Goal: Find specific page/section: Find specific page/section

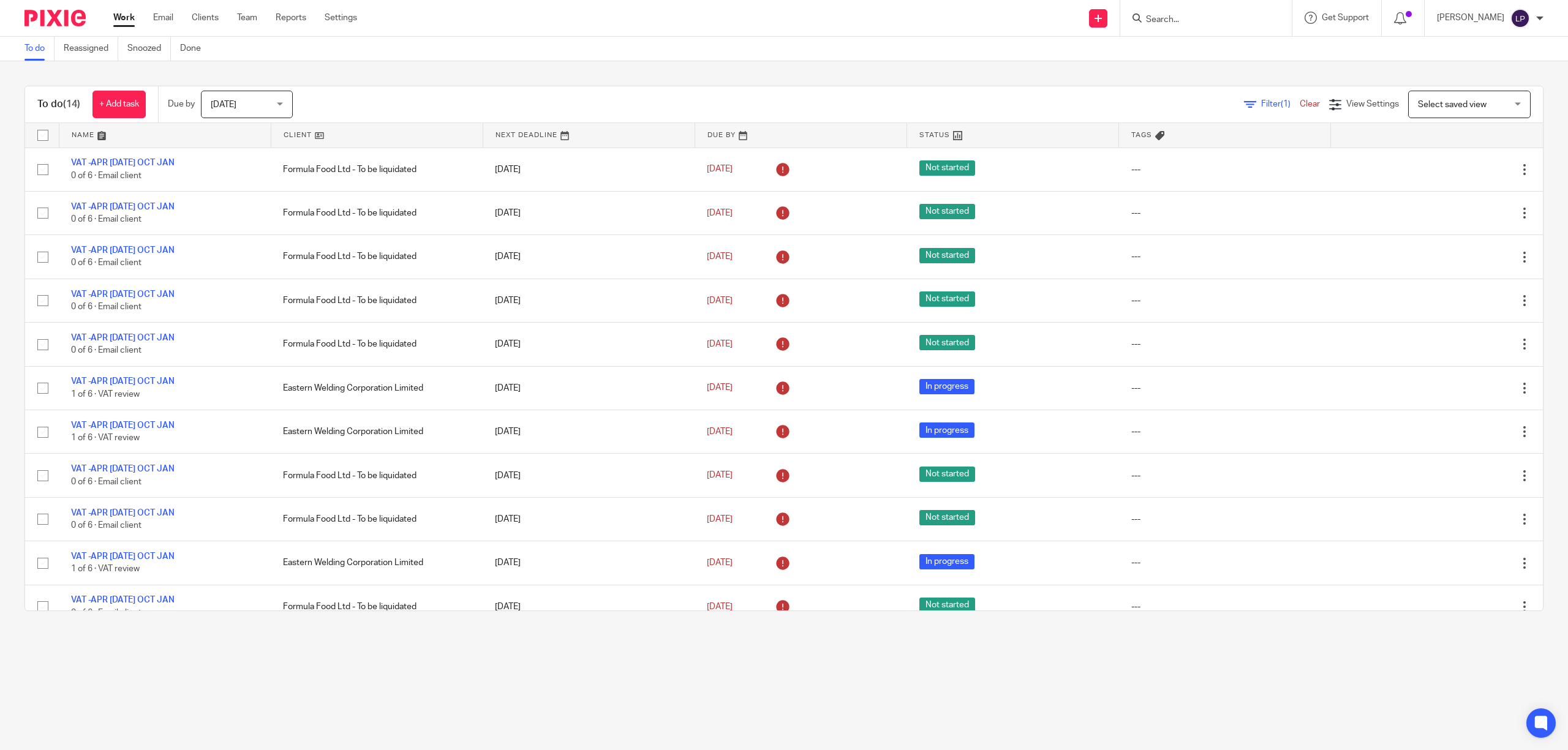
click at [1261, 104] on span "Filter (1)" at bounding box center [1280, 104] width 39 height 8
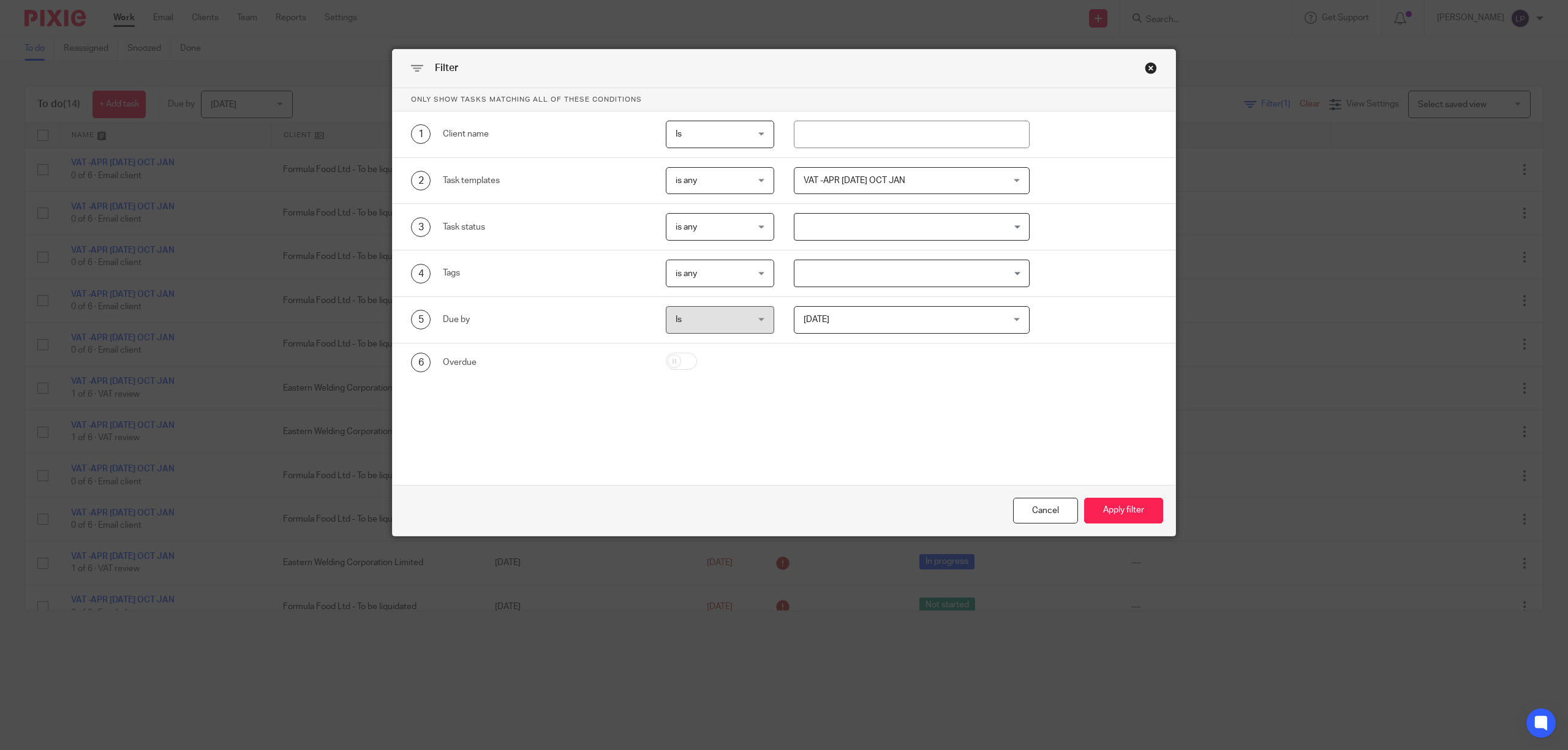
click at [867, 185] on span "VAT -APR [DATE] OCT JAN" at bounding box center [893, 180] width 181 height 26
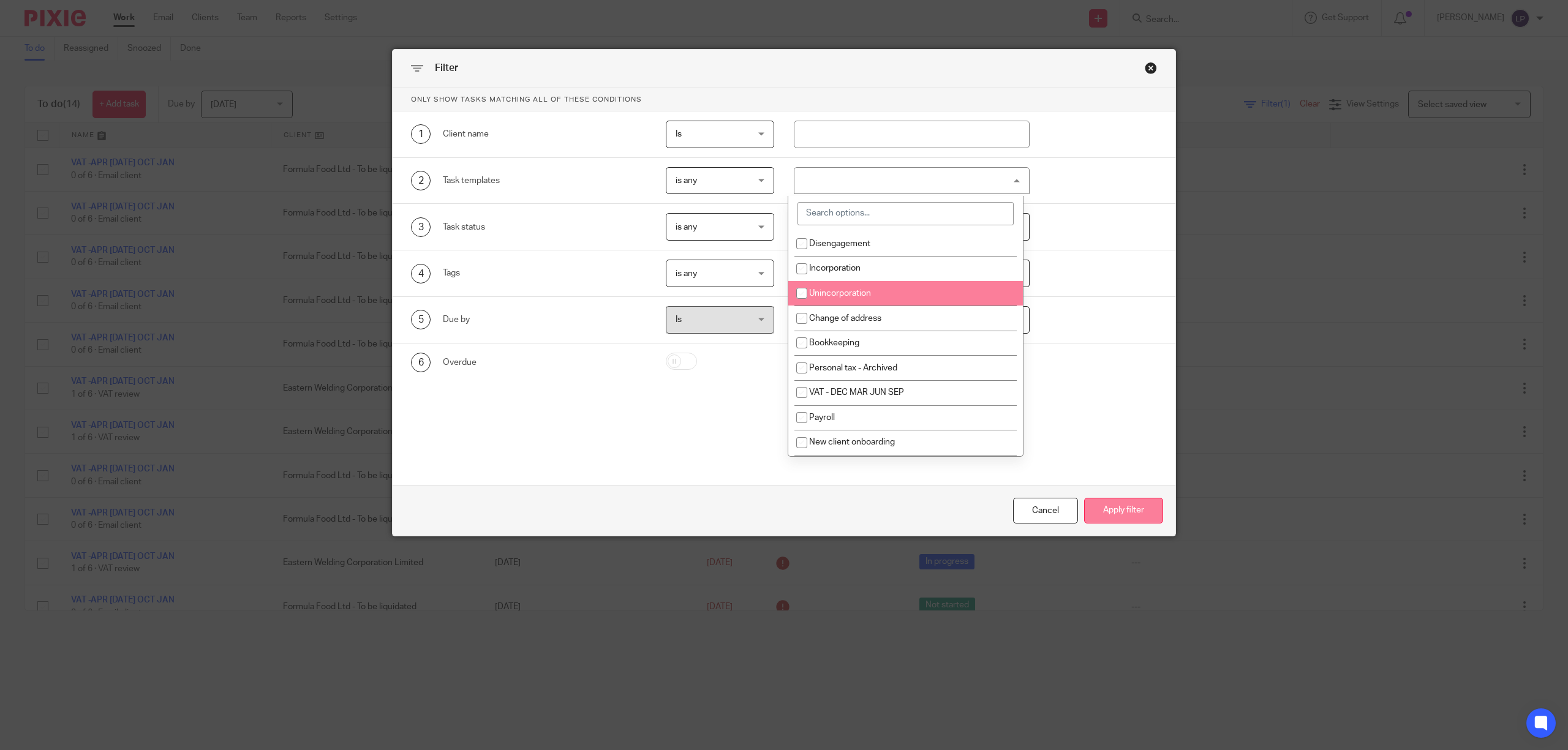
click at [1130, 512] on button "Apply filter" at bounding box center [1124, 510] width 79 height 26
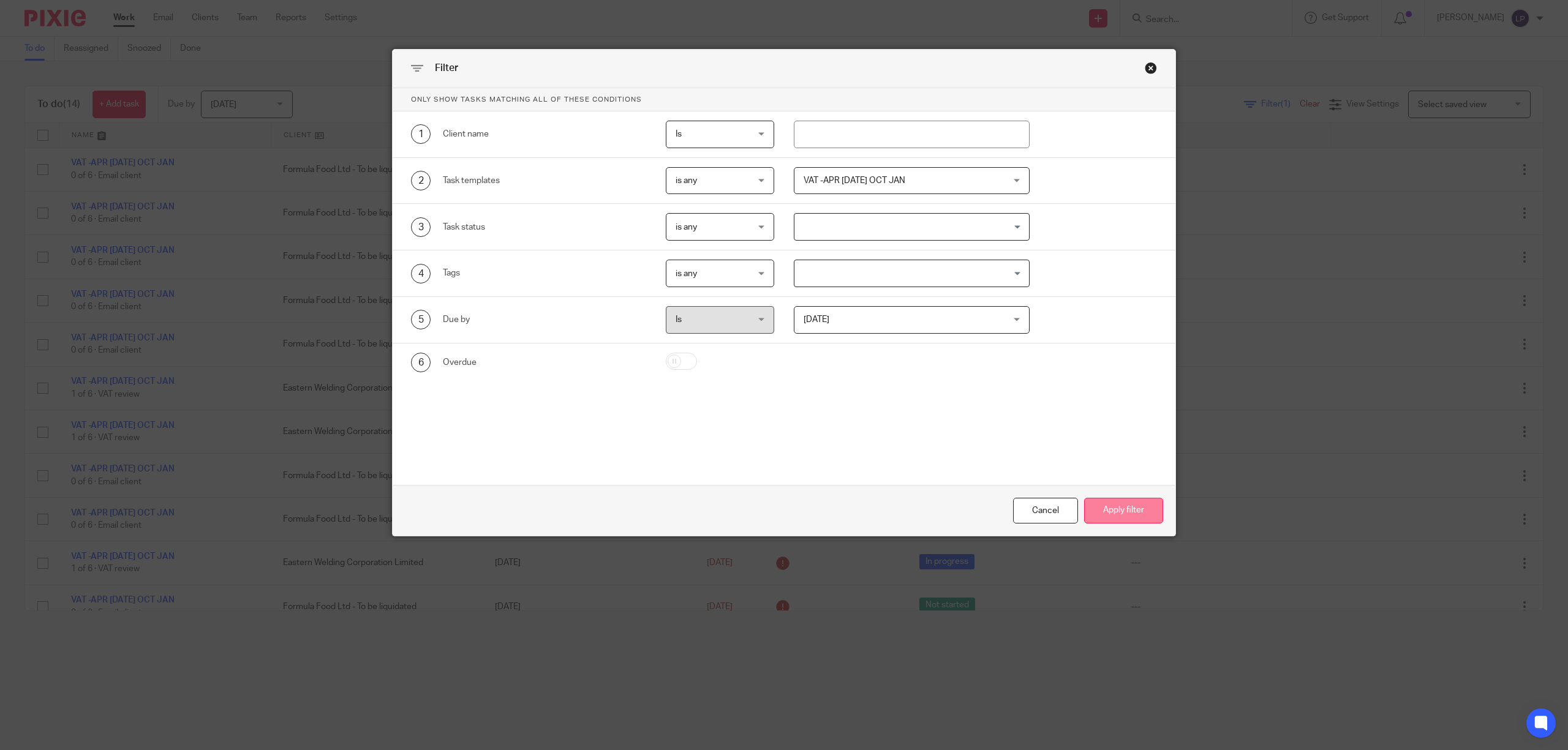
click at [1106, 502] on button "Apply filter" at bounding box center [1124, 510] width 79 height 26
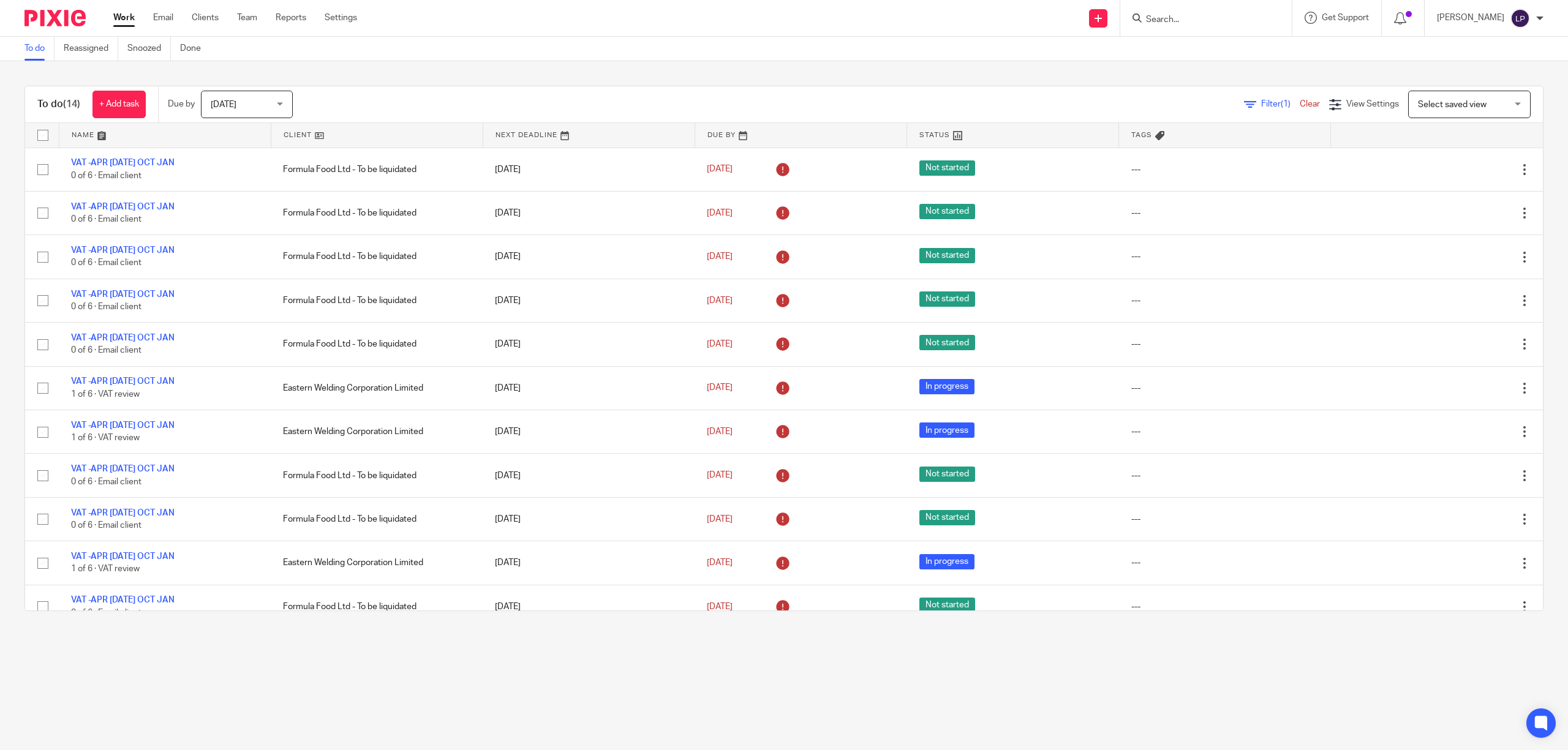
click at [1261, 107] on span "Filter (1)" at bounding box center [1280, 104] width 39 height 8
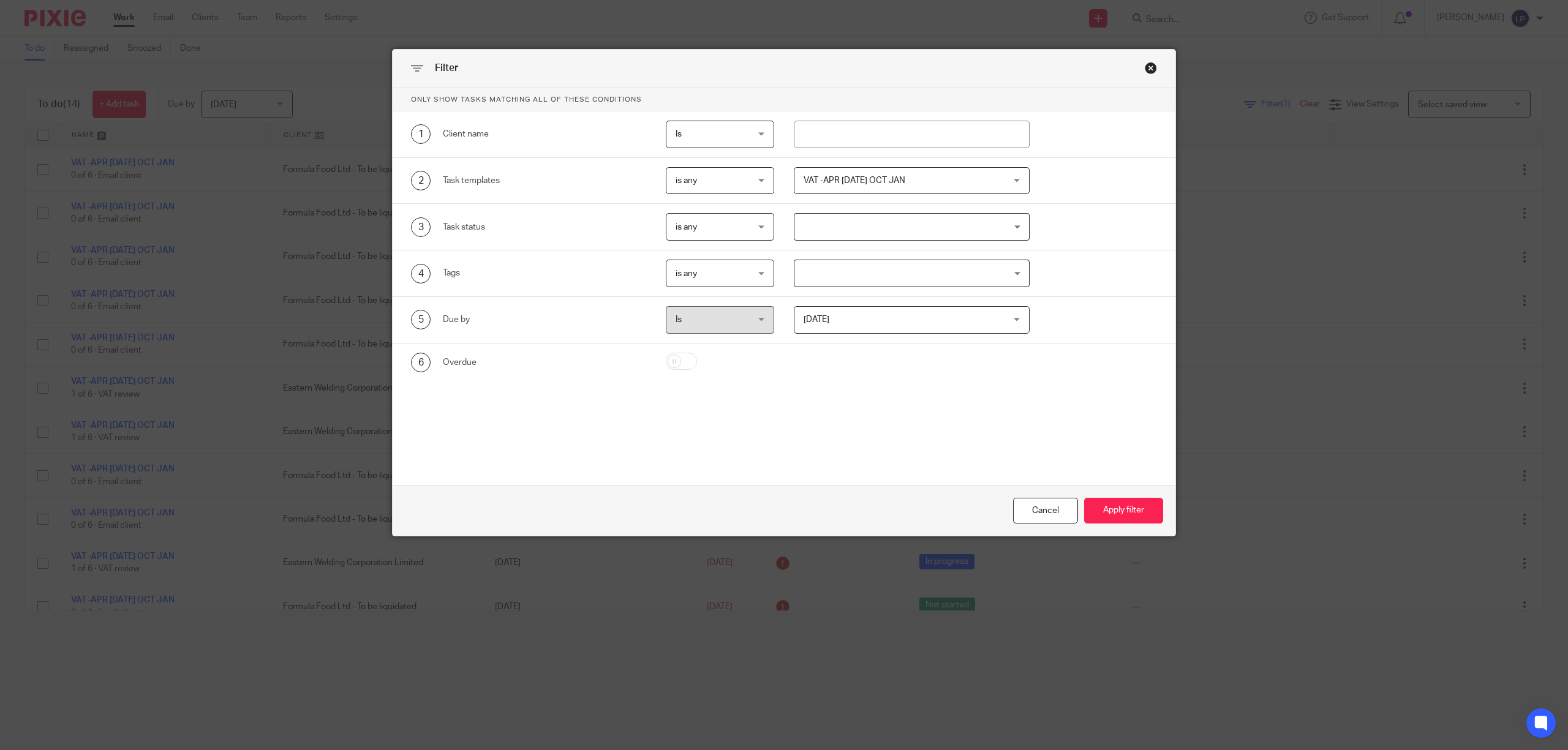
click at [888, 325] on span "[DATE]" at bounding box center [893, 320] width 181 height 26
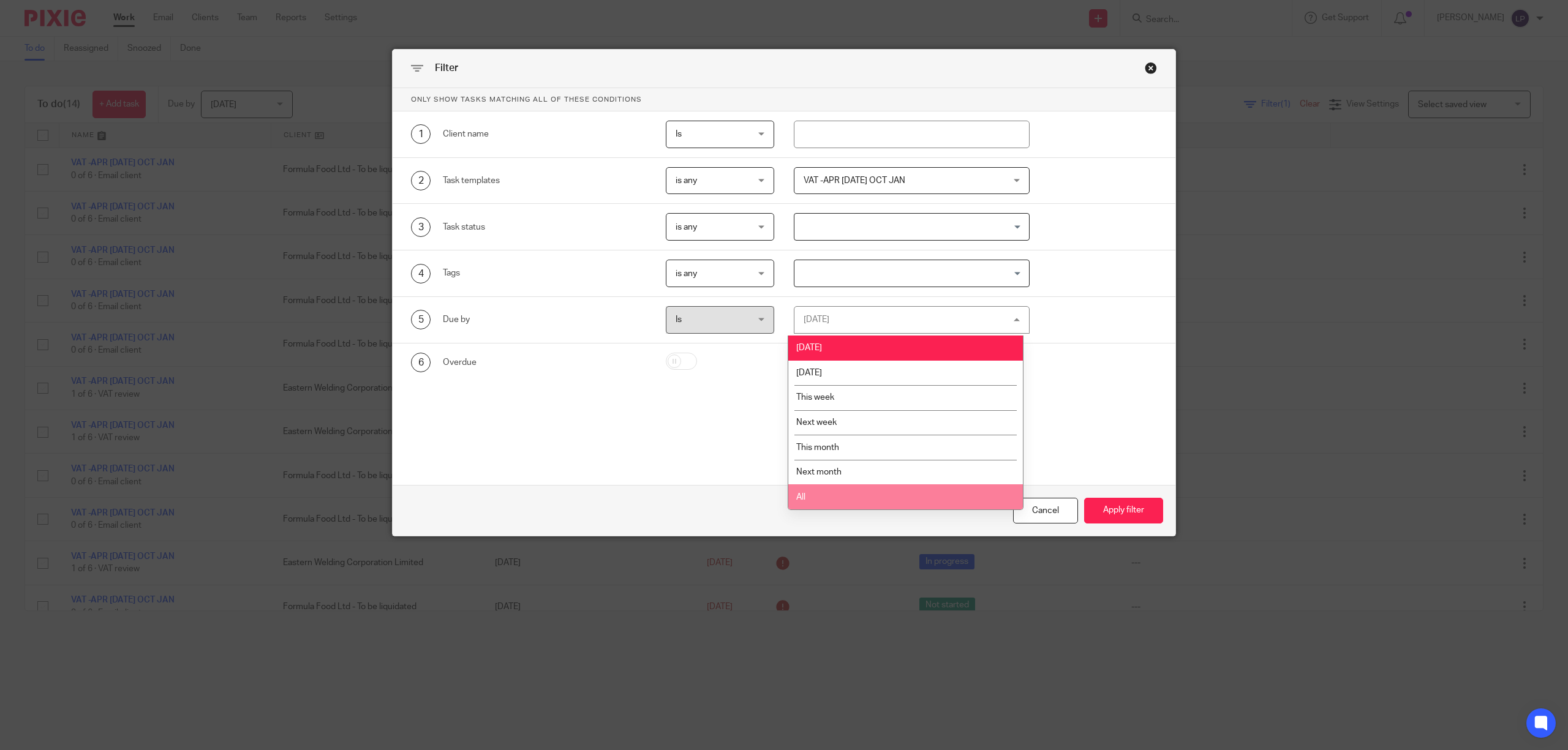
click at [837, 489] on li "All" at bounding box center [905, 497] width 235 height 25
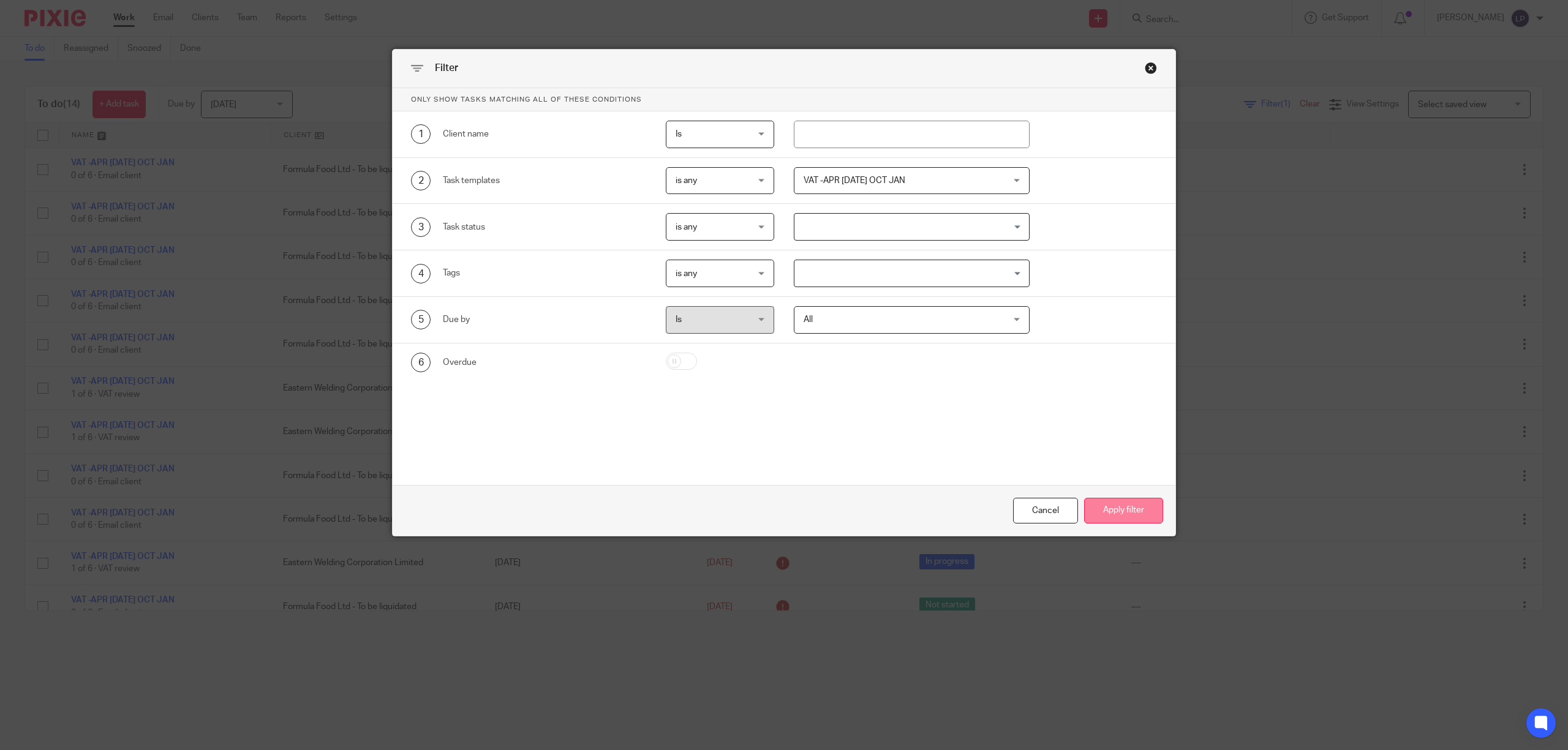
click at [1120, 499] on button "Apply filter" at bounding box center [1124, 510] width 79 height 26
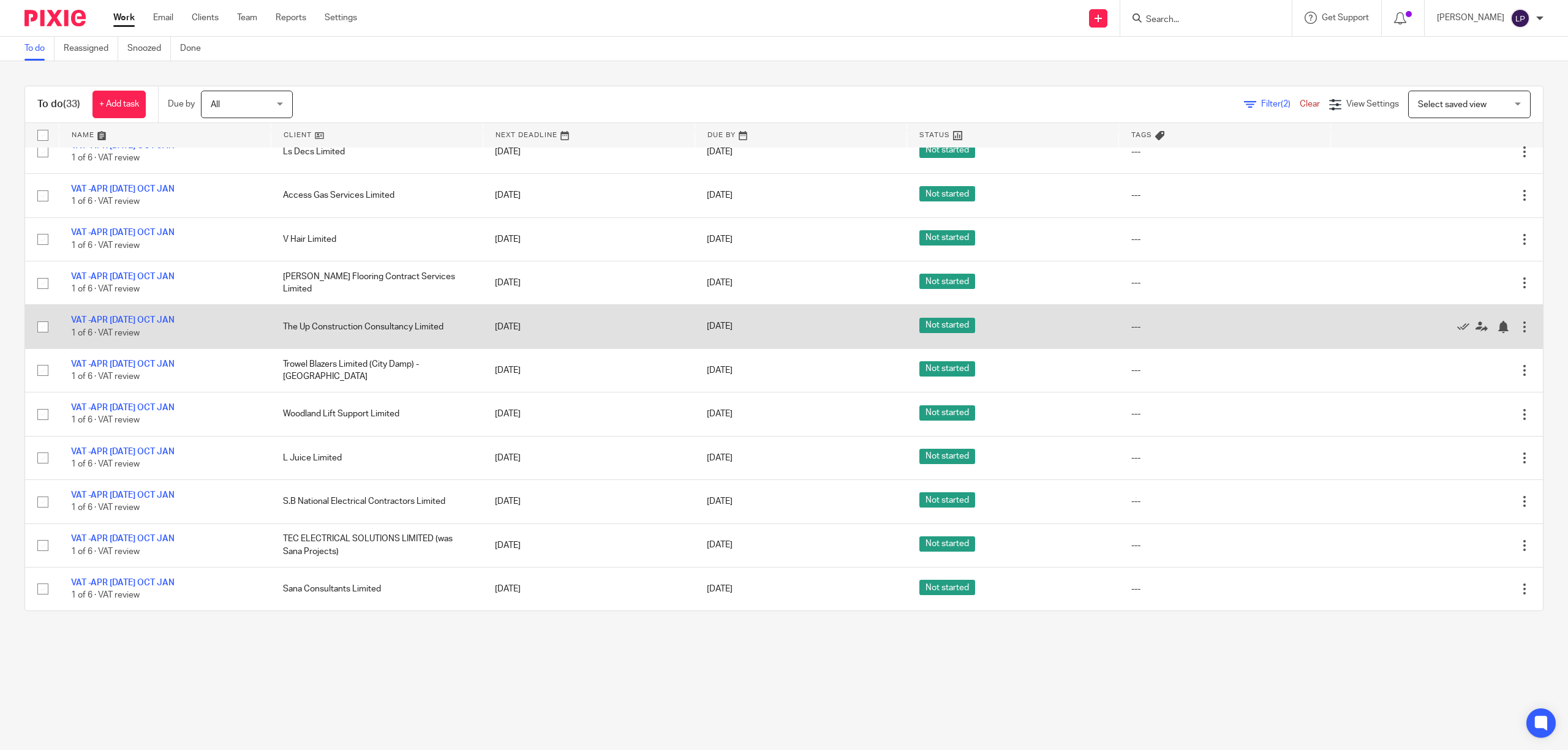
scroll to position [990, 0]
